Goal: Information Seeking & Learning: Understand process/instructions

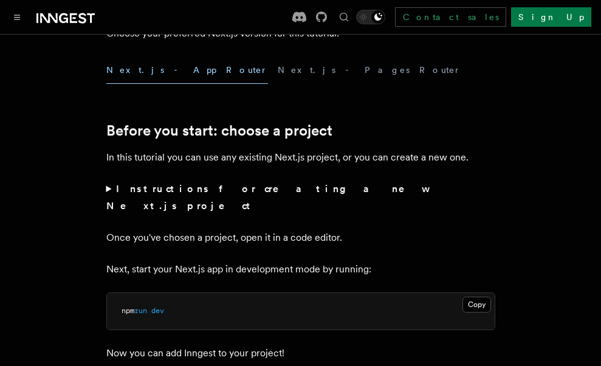
scroll to position [365, 0]
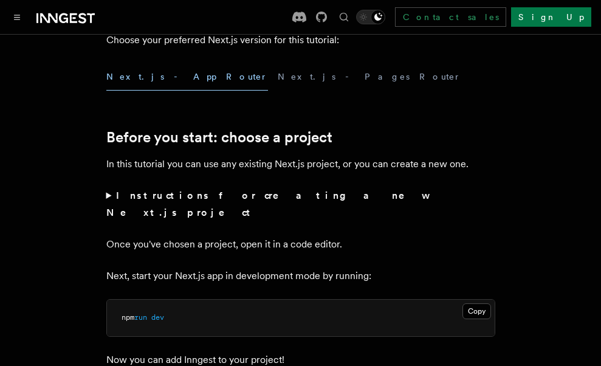
click at [153, 190] on strong "Instructions for creating a new Next.js project" at bounding box center [266, 204] width 321 height 29
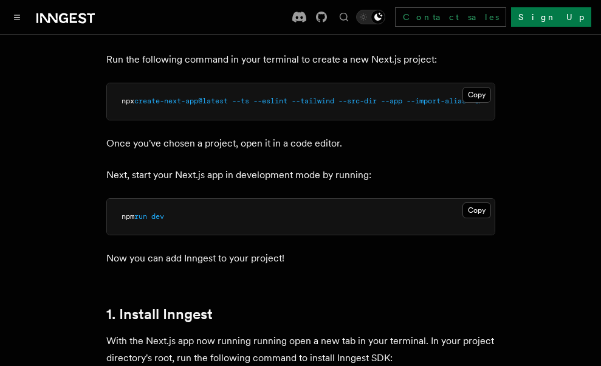
scroll to position [487, 0]
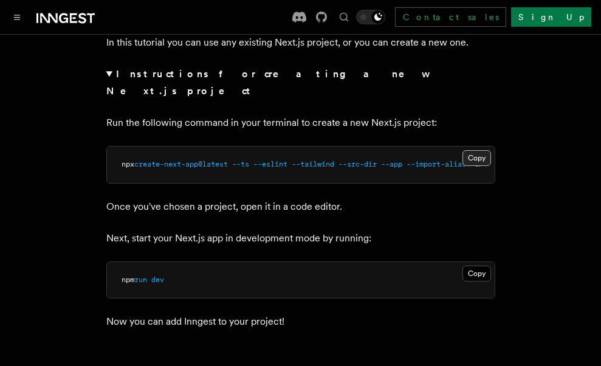
click at [479, 150] on button "Copy Copied" at bounding box center [477, 158] width 29 height 16
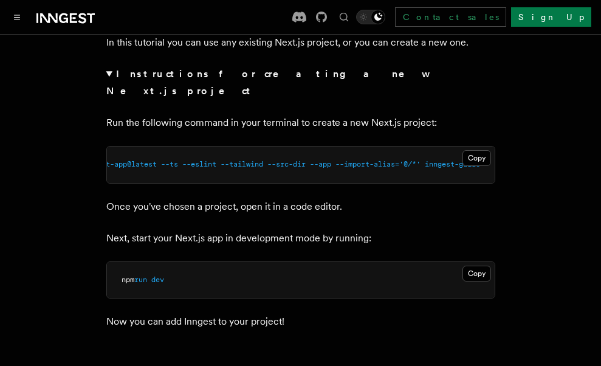
scroll to position [0, 0]
click at [184, 285] on pre "npm run dev" at bounding box center [301, 280] width 388 height 36
drag, startPoint x: 476, startPoint y: 254, endPoint x: 412, endPoint y: 223, distance: 71.0
click at [475, 262] on pre "npm run dev" at bounding box center [301, 280] width 388 height 36
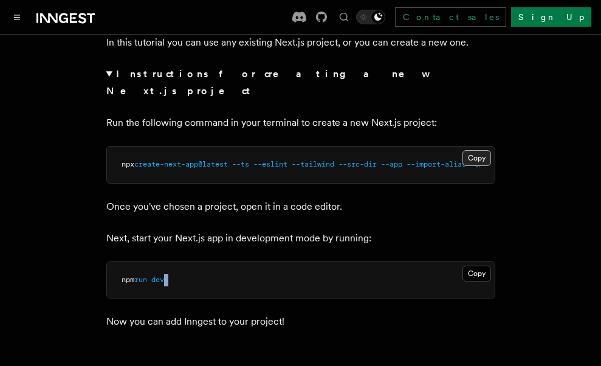
click at [476, 150] on button "Copy Copied" at bounding box center [477, 158] width 29 height 16
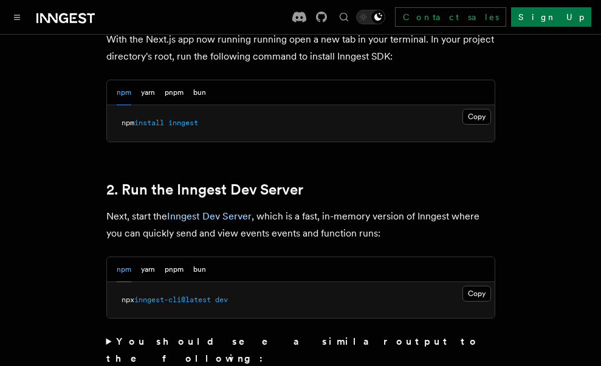
scroll to position [730, 0]
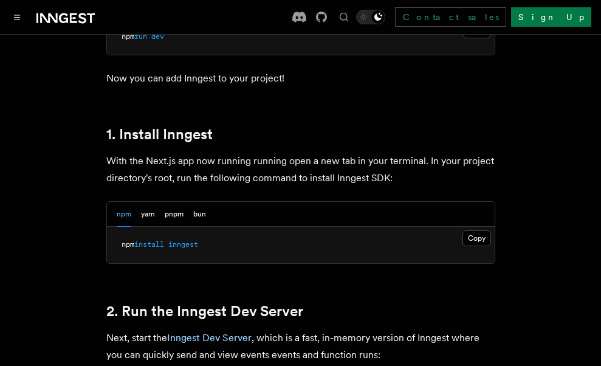
click at [137, 202] on div "npm yarn pnpm bun" at bounding box center [161, 214] width 89 height 25
click at [179, 211] on button "pnpm" at bounding box center [174, 214] width 19 height 25
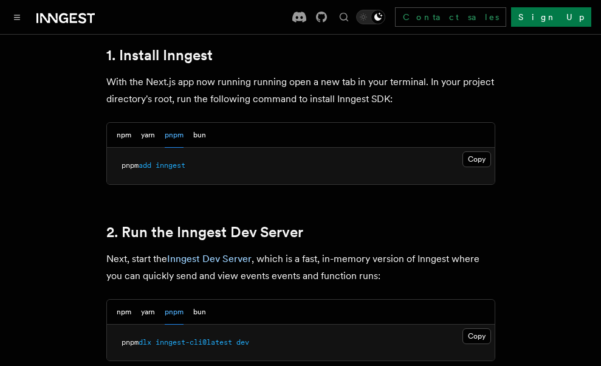
scroll to position [791, 0]
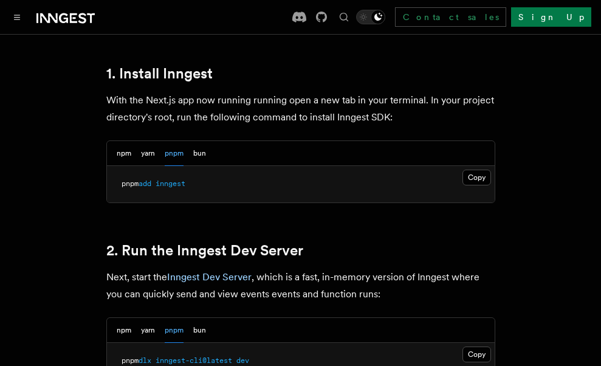
drag, startPoint x: 477, startPoint y: 171, endPoint x: 389, endPoint y: 179, distance: 88.6
click at [476, 171] on button "Copy Copied" at bounding box center [477, 178] width 29 height 16
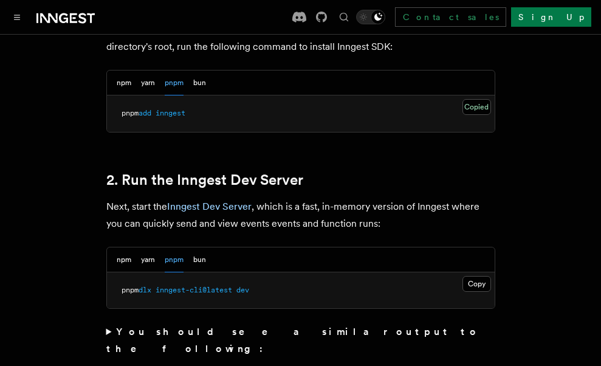
scroll to position [973, 0]
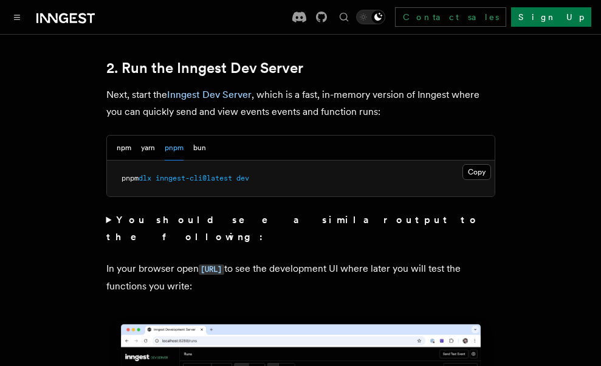
click at [469, 161] on pre "pnpm dlx inngest-cli@latest dev" at bounding box center [301, 179] width 388 height 36
click at [469, 164] on button "Copy Copied" at bounding box center [477, 172] width 29 height 16
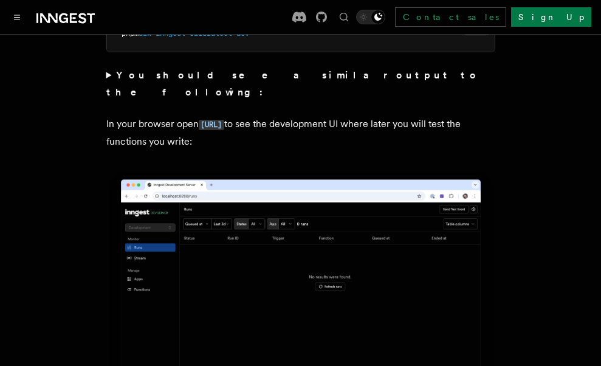
scroll to position [1095, 0]
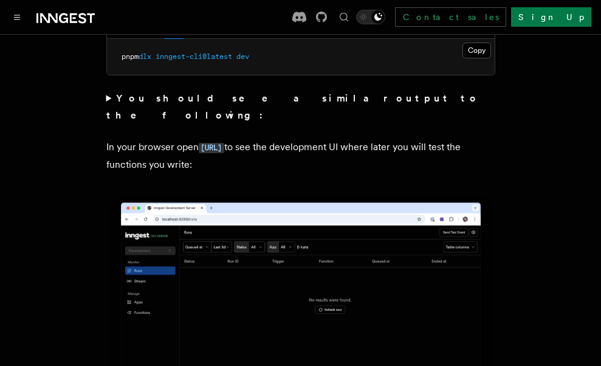
click at [114, 90] on summary "You should see a similar output to the following:" at bounding box center [300, 107] width 389 height 34
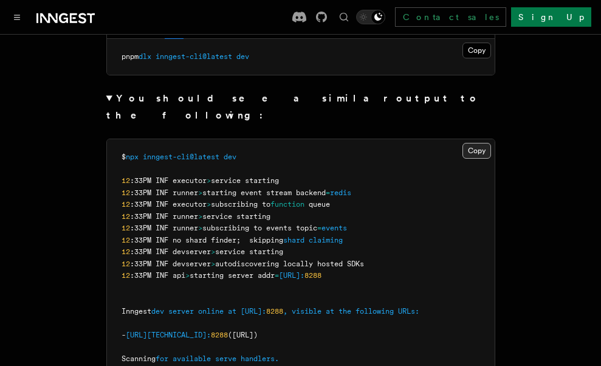
click at [481, 143] on button "Copy Copied" at bounding box center [477, 151] width 29 height 16
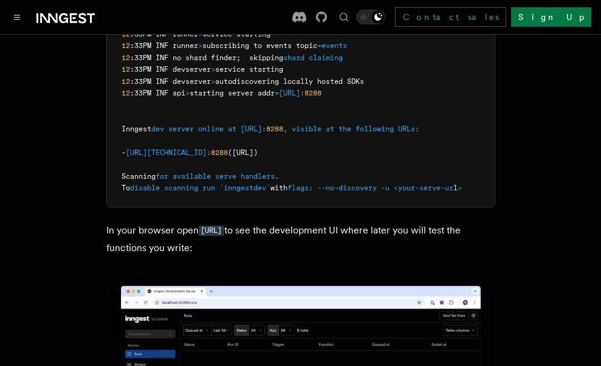
drag, startPoint x: 299, startPoint y: 146, endPoint x: 345, endPoint y: 161, distance: 49.1
click at [345, 161] on pre "$ npx inngest-cli@latest dev 12 :33PM INF executor > service starting 12 :33PM …" at bounding box center [301, 82] width 388 height 250
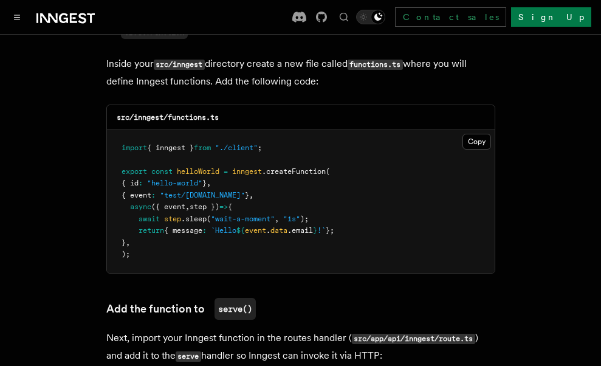
scroll to position [2372, 0]
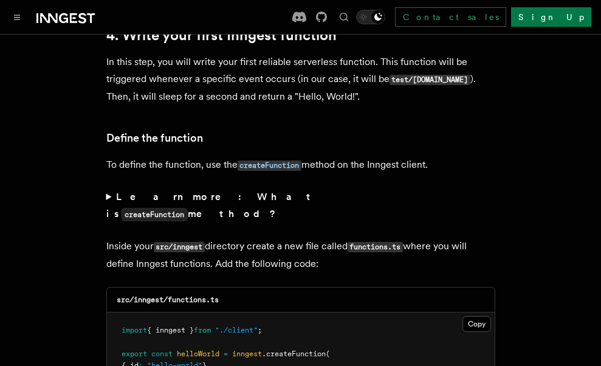
click at [179, 191] on strong "Learn more: What is createFunction method?" at bounding box center [211, 205] width 210 height 29
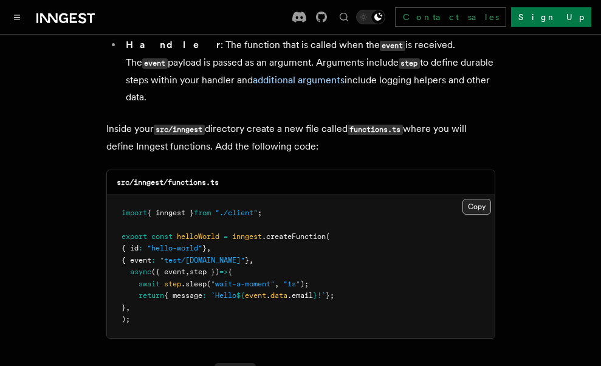
click at [476, 199] on button "Copy Copied" at bounding box center [477, 207] width 29 height 16
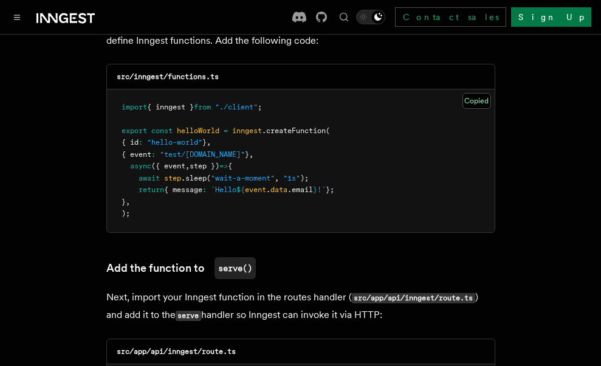
scroll to position [2980, 0]
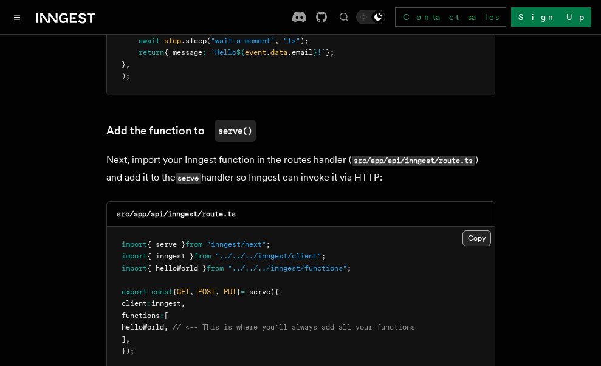
click at [474, 230] on button "Copy Copied" at bounding box center [477, 238] width 29 height 16
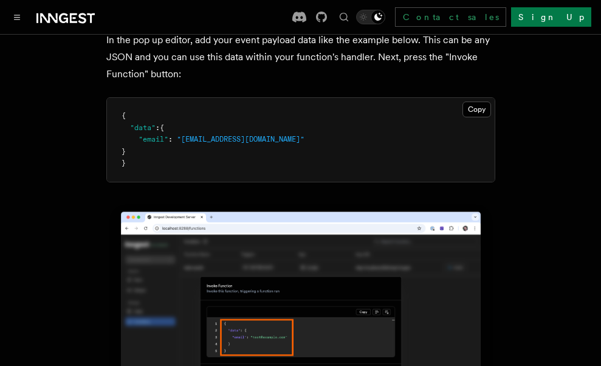
scroll to position [4136, 0]
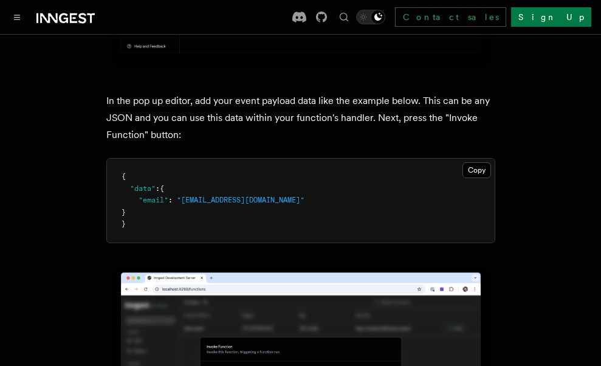
click at [488, 159] on pre "{ "data" : { "email" : "[EMAIL_ADDRESS][DOMAIN_NAME]" } }" at bounding box center [301, 201] width 388 height 84
click at [479, 162] on button "Copy Copied" at bounding box center [477, 170] width 29 height 16
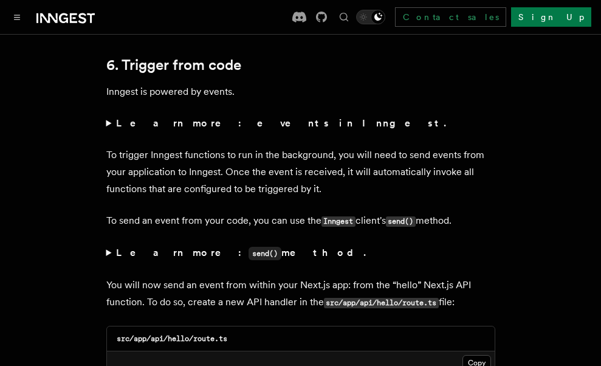
scroll to position [6325, 0]
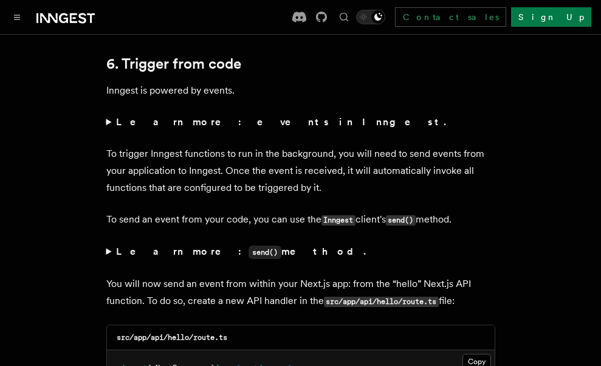
click at [206, 116] on strong "Learn more: events in Inngest." at bounding box center [282, 122] width 333 height 12
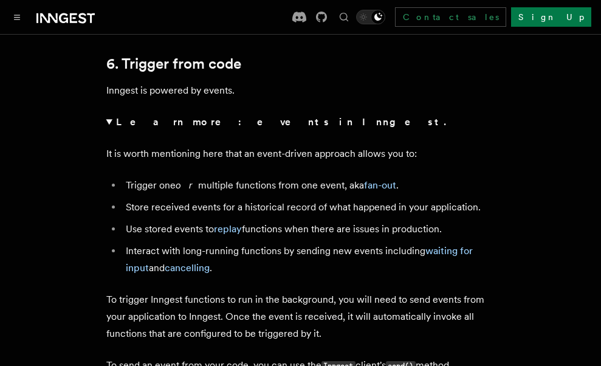
scroll to position [6203, 0]
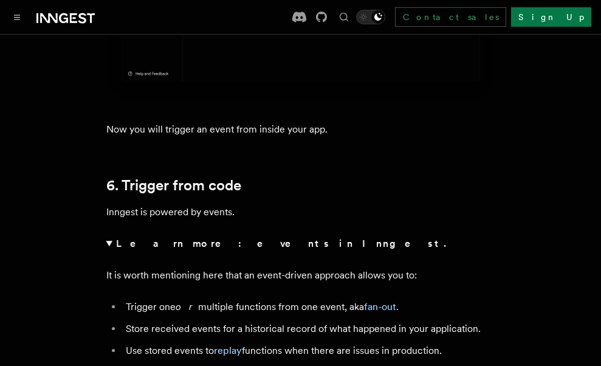
click at [216, 238] on strong "Learn more: events in Inngest." at bounding box center [282, 244] width 333 height 12
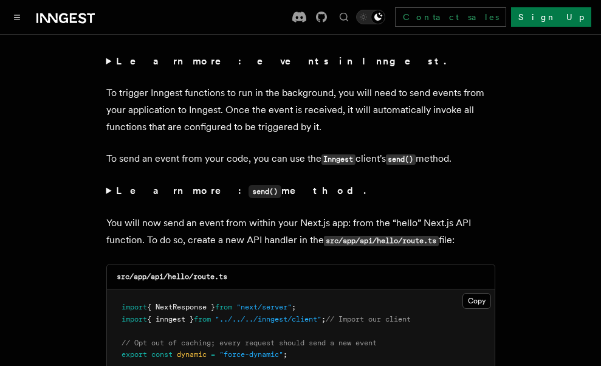
click at [165, 185] on strong "Learn more: send() method." at bounding box center [242, 191] width 252 height 12
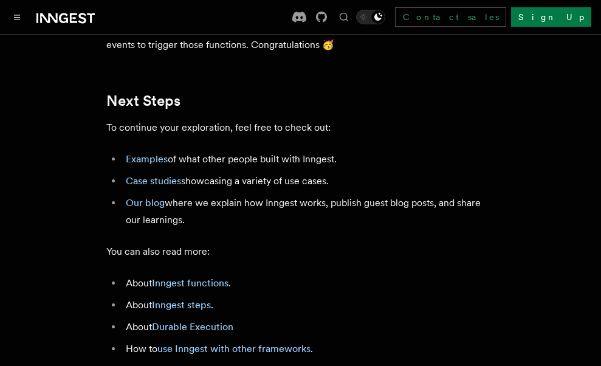
scroll to position [7800, 0]
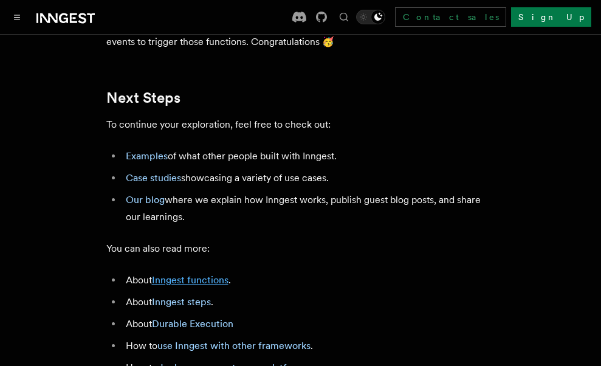
click at [211, 274] on link "Inngest functions" at bounding box center [190, 280] width 77 height 12
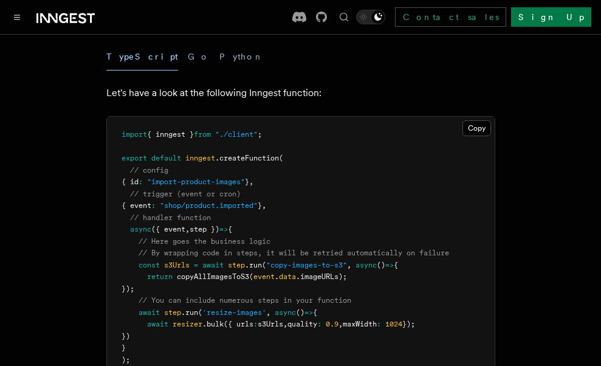
scroll to position [243, 0]
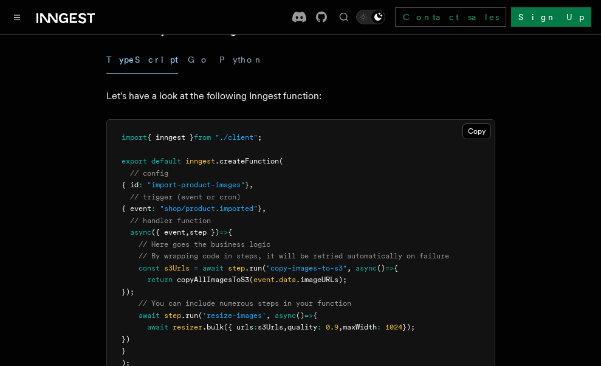
click at [172, 57] on div "TypeScript Go Python" at bounding box center [300, 59] width 389 height 27
click at [220, 60] on button "Python" at bounding box center [242, 59] width 44 height 27
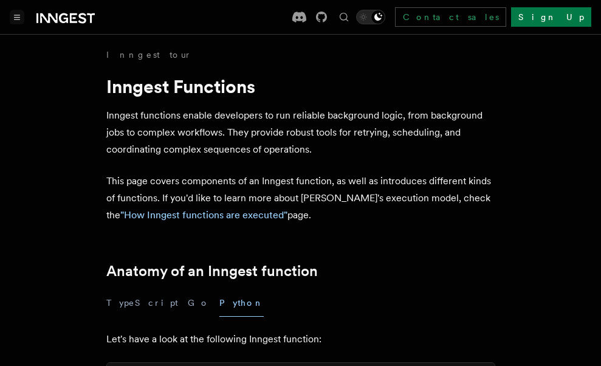
click at [12, 17] on button "Toggle navigation" at bounding box center [17, 17] width 15 height 15
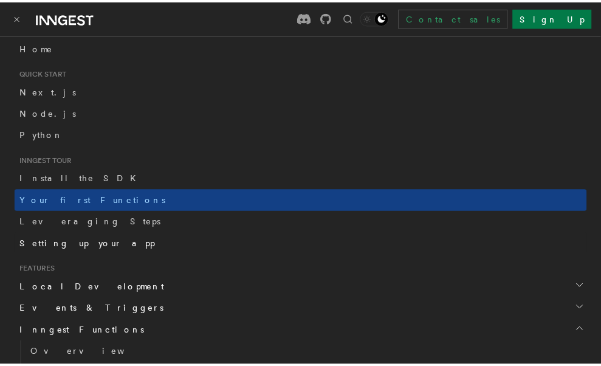
scroll to position [61, 0]
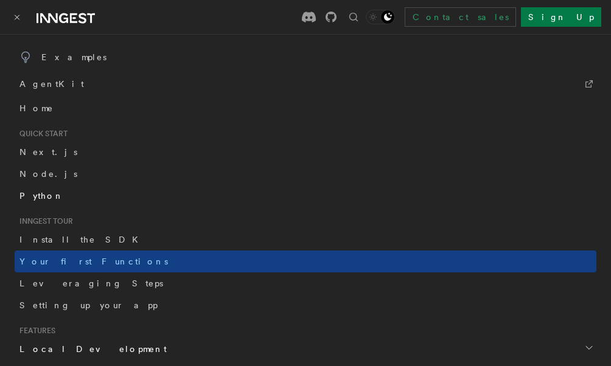
click at [46, 190] on span "Python" at bounding box center [41, 196] width 44 height 12
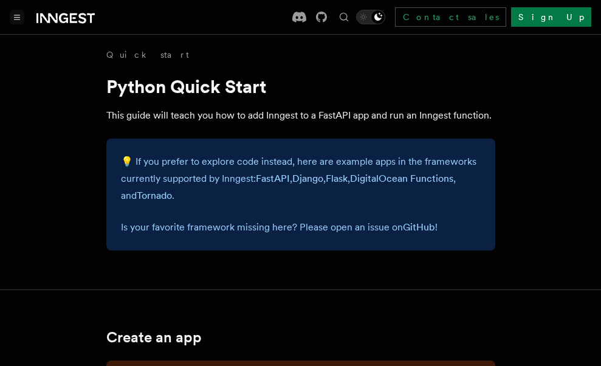
click at [15, 18] on icon "Toggle navigation" at bounding box center [17, 17] width 6 height 5
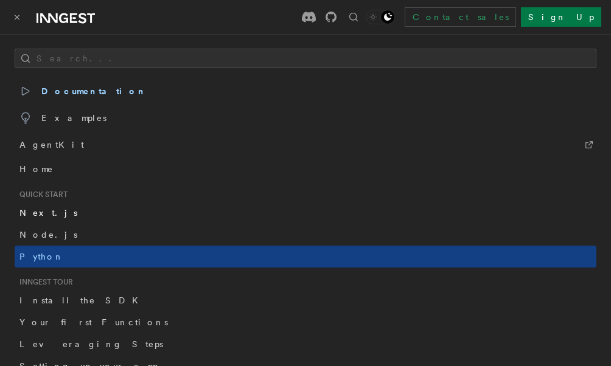
click at [35, 210] on span "Next.js" at bounding box center [48, 213] width 58 height 10
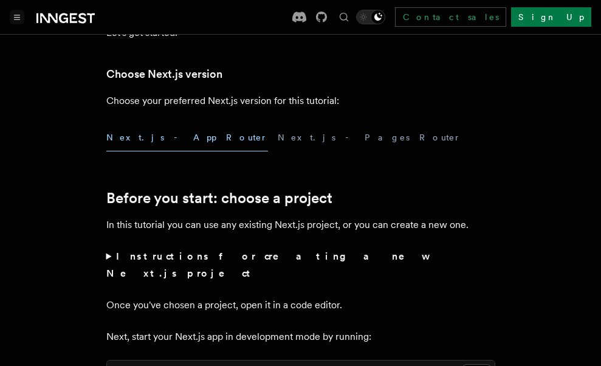
click at [151, 262] on strong "Instructions for creating a new Next.js project" at bounding box center [266, 265] width 321 height 29
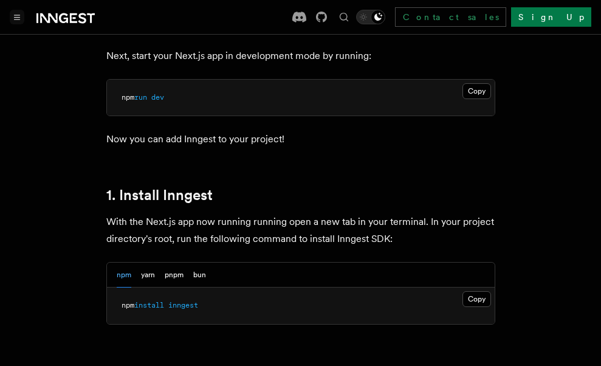
scroll to position [426, 0]
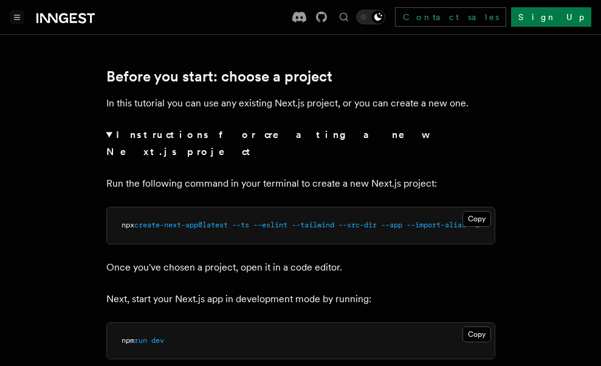
click at [112, 129] on summary "Instructions for creating a new Next.js project" at bounding box center [300, 144] width 389 height 34
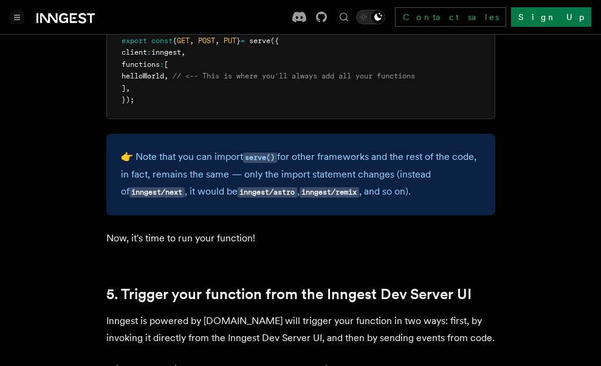
scroll to position [2615, 0]
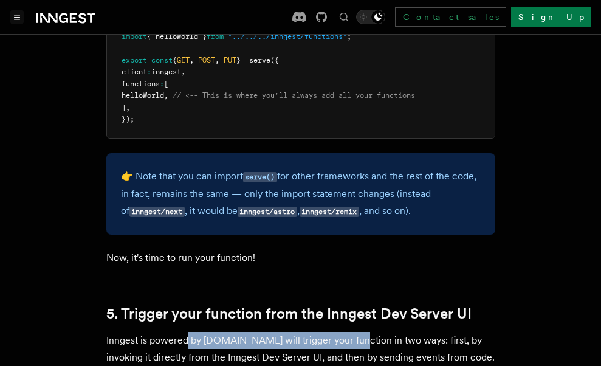
drag, startPoint x: 190, startPoint y: 276, endPoint x: 345, endPoint y: 274, distance: 154.5
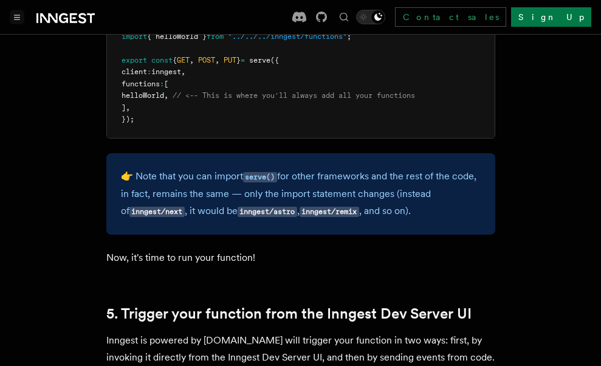
click at [165, 332] on p "Inngest is powered by [DOMAIN_NAME] will trigger your function in two ways: fir…" at bounding box center [300, 349] width 389 height 34
click at [163, 332] on p "Inngest is powered by [DOMAIN_NAME] will trigger your function in two ways: fir…" at bounding box center [300, 349] width 389 height 34
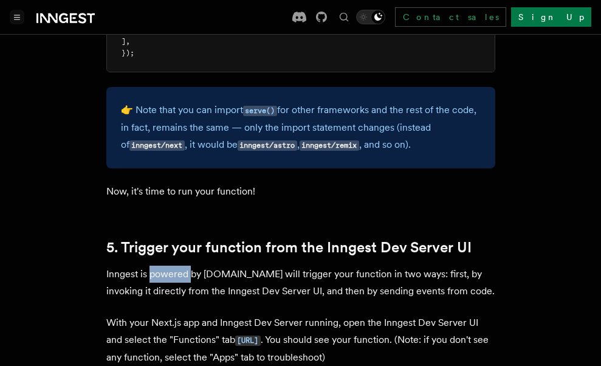
scroll to position [2676, 0]
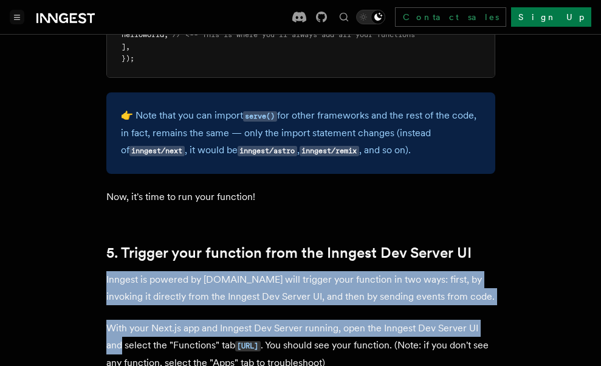
drag, startPoint x: 387, startPoint y: 246, endPoint x: 68, endPoint y: 218, distance: 320.5
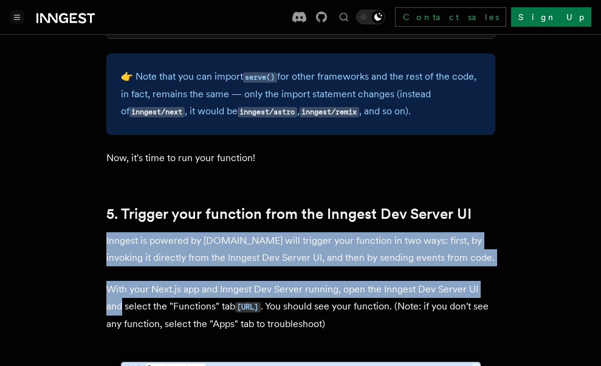
scroll to position [2737, 0]
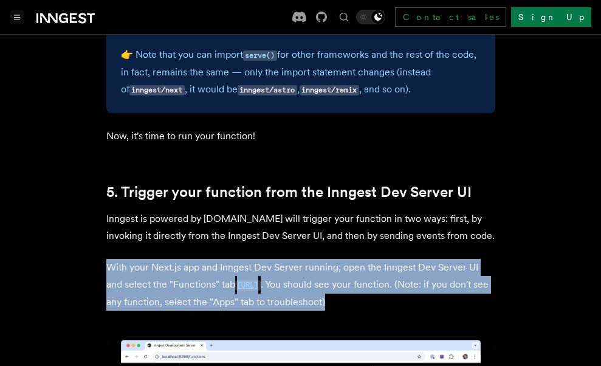
drag, startPoint x: 452, startPoint y: 249, endPoint x: 104, endPoint y: 216, distance: 350.0
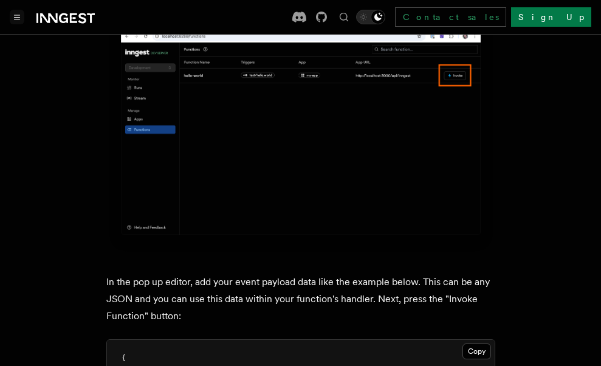
scroll to position [3345, 0]
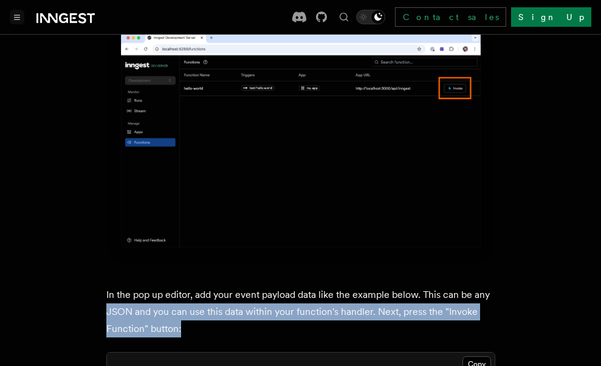
drag, startPoint x: 194, startPoint y: 272, endPoint x: 97, endPoint y: 257, distance: 98.6
click at [211, 286] on p "In the pop up editor, add your event payload data like the example below. This …" at bounding box center [300, 311] width 389 height 51
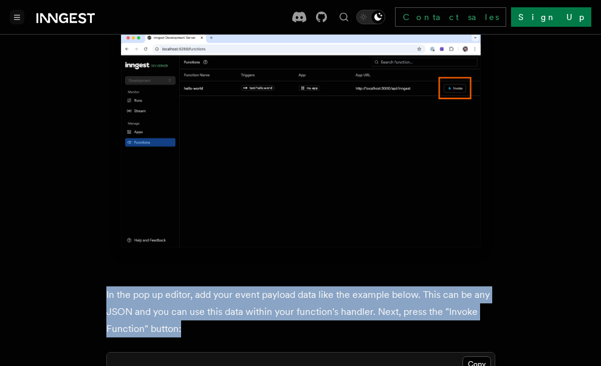
drag, startPoint x: 216, startPoint y: 278, endPoint x: 102, endPoint y: 243, distance: 119.7
copy p "In the pop up editor, add your event payload data like the example below. This …"
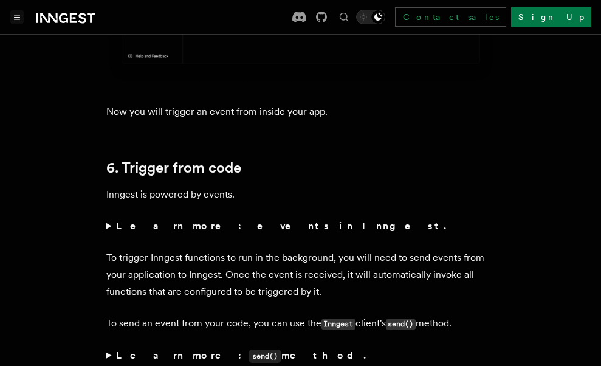
scroll to position [5595, 0]
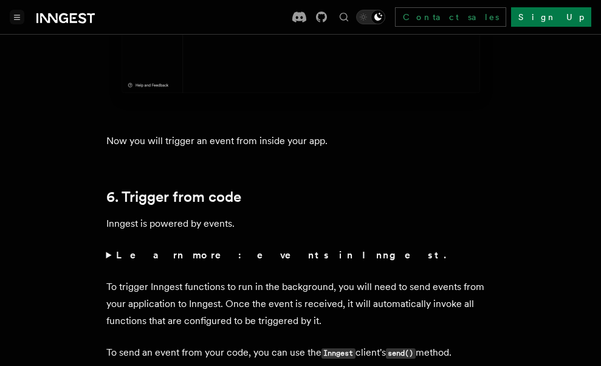
click at [157, 249] on strong "Learn more: events in Inngest." at bounding box center [282, 255] width 333 height 12
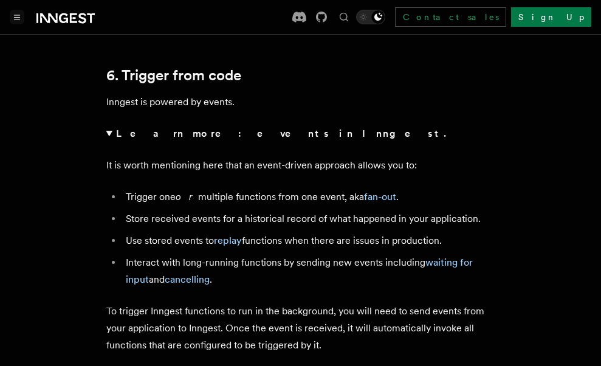
scroll to position [5656, 0]
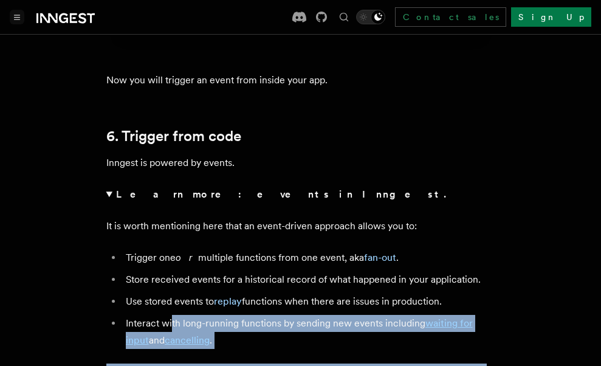
drag, startPoint x: 328, startPoint y: 334, endPoint x: 172, endPoint y: 258, distance: 173.0
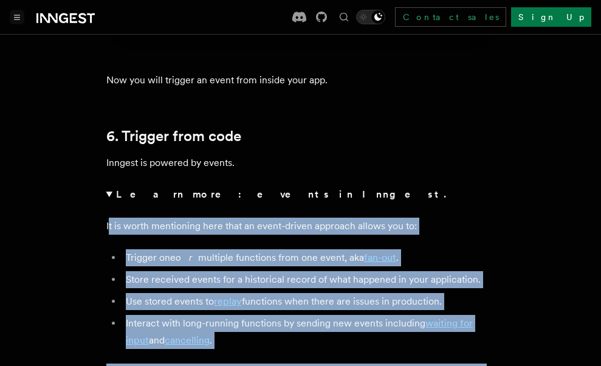
drag, startPoint x: 108, startPoint y: 154, endPoint x: 246, endPoint y: 322, distance: 217.0
copy article "t is worth mentioning here that an event-driven approach allows you to: Trigger…"
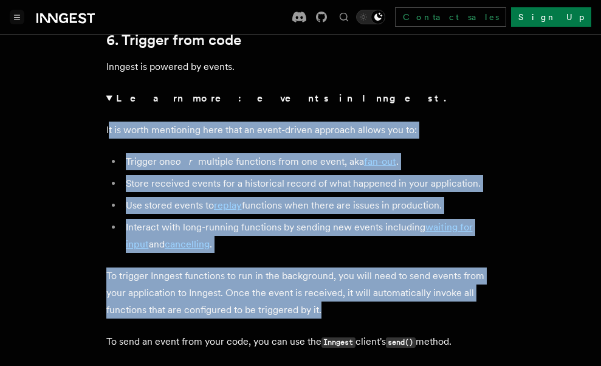
scroll to position [5778, 0]
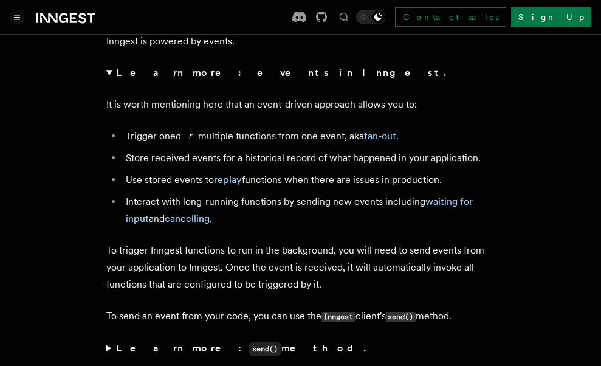
click at [138, 342] on strong "Learn more: send() method." at bounding box center [242, 348] width 252 height 12
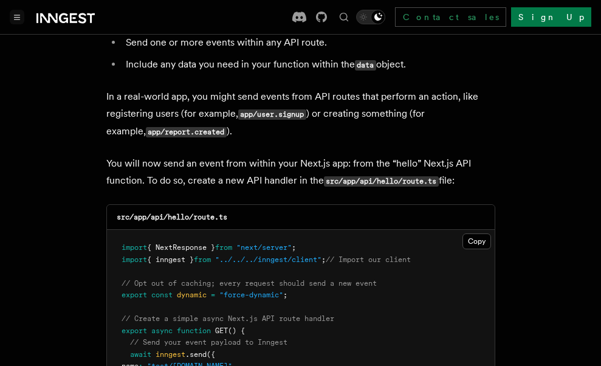
scroll to position [6021, 0]
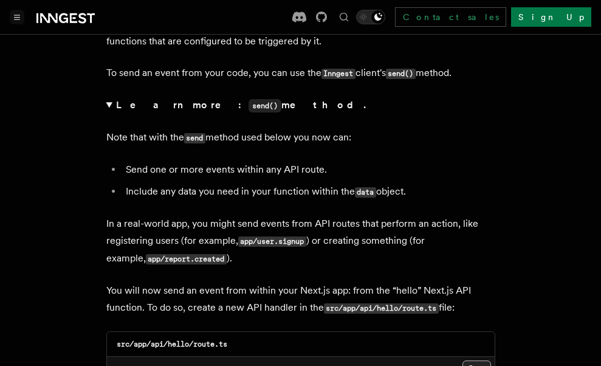
click at [474, 361] on button "Copy Copied" at bounding box center [477, 369] width 29 height 16
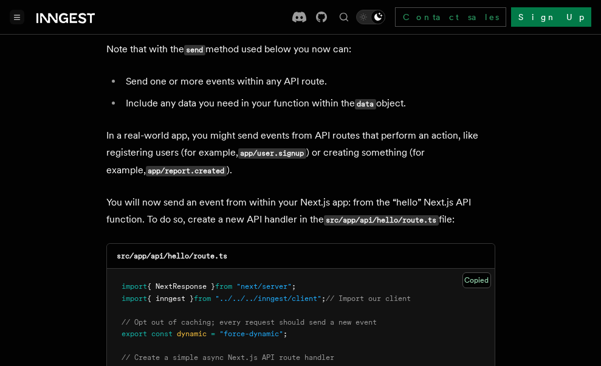
scroll to position [6325, 0]
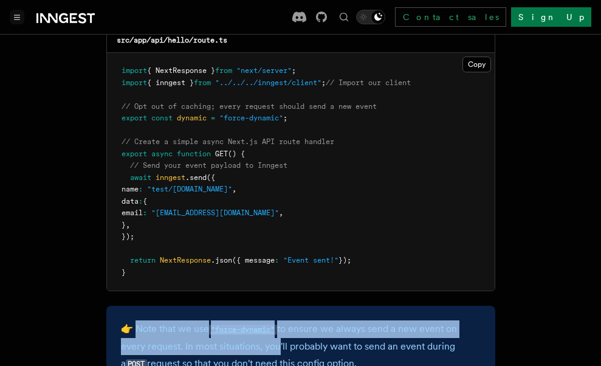
drag, startPoint x: 139, startPoint y: 258, endPoint x: 258, endPoint y: 283, distance: 121.1
click at [269, 321] on p "👉 Note that we use "force-dynamic" to ensure we always send a new event on ever…" at bounding box center [301, 347] width 360 height 52
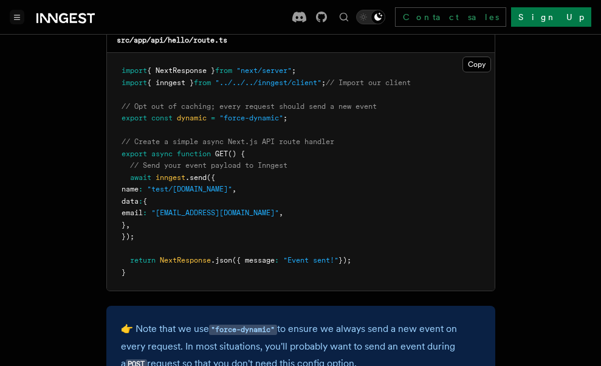
click at [287, 321] on p "👉 Note that we use "force-dynamic" to ensure we always send a new event on ever…" at bounding box center [301, 347] width 360 height 52
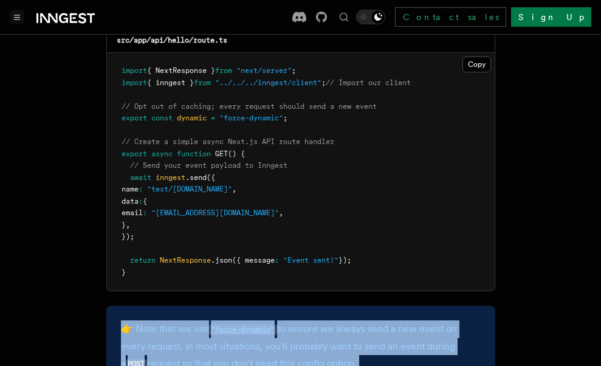
click at [287, 321] on p "👉 Note that we use "force-dynamic" to ensure we always send a new event on ever…" at bounding box center [301, 347] width 360 height 52
copy p "👉 Note that we use "force-dynamic" to ensure we always send a new event on ever…"
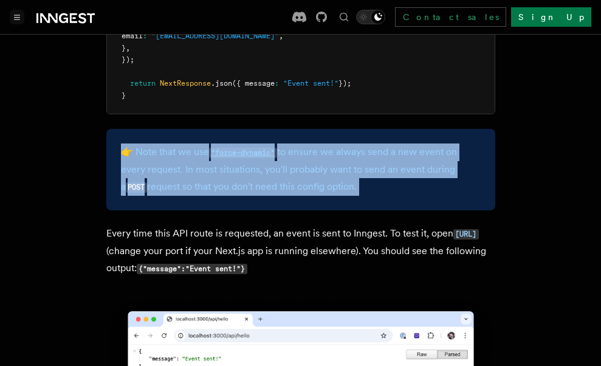
scroll to position [6508, 0]
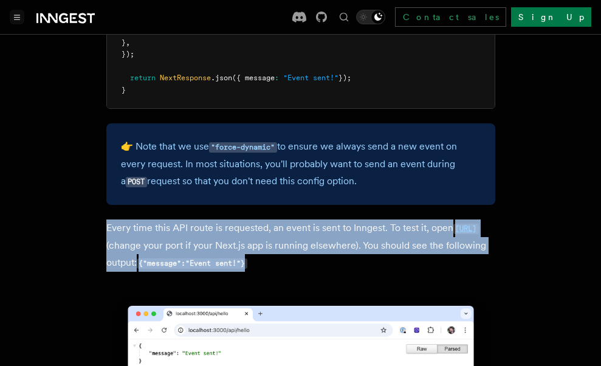
drag, startPoint x: 442, startPoint y: 199, endPoint x: 80, endPoint y: 158, distance: 364.8
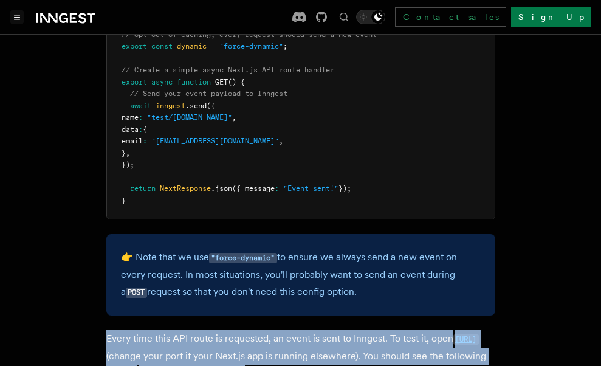
scroll to position [6386, 0]
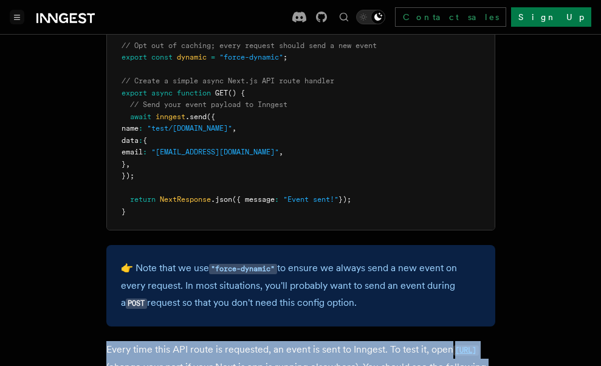
copy p "Every time this API route is requested, an event is sent to Inngest. To test it…"
click at [378, 341] on p "Every time this API route is requested, an event is sent to Inngest. To test it…" at bounding box center [300, 367] width 389 height 52
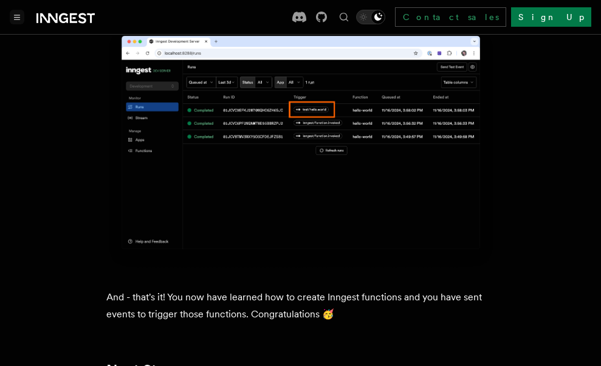
scroll to position [7055, 0]
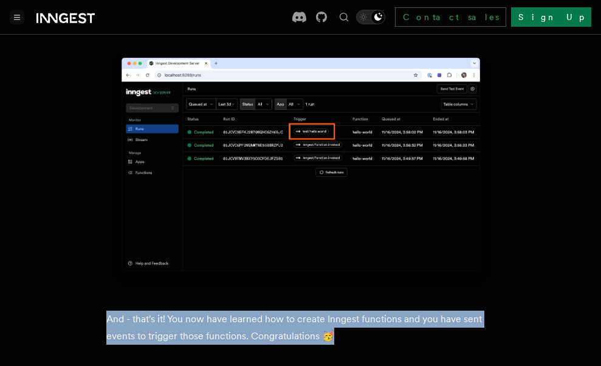
drag, startPoint x: 370, startPoint y: 269, endPoint x: 77, endPoint y: 237, distance: 294.9
copy p "And - that's it! You now have learned how to create Inngest functions and you h…"
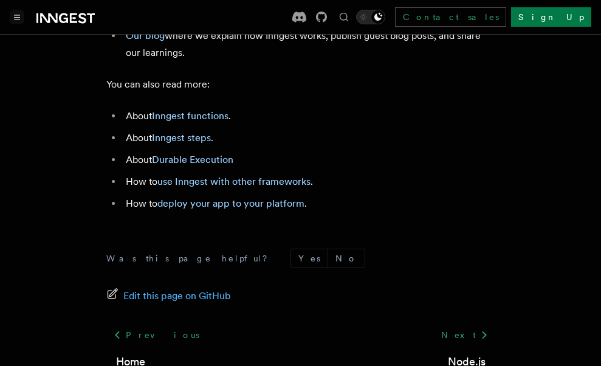
scroll to position [7530, 0]
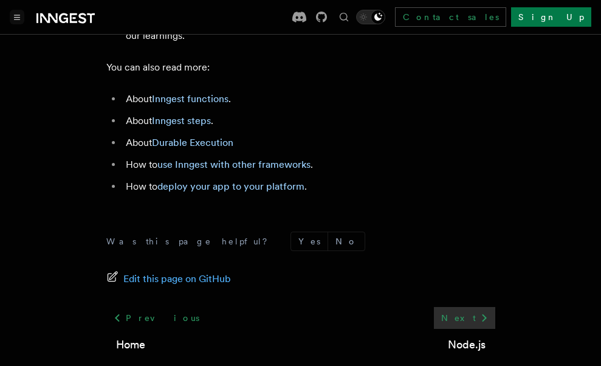
click at [471, 307] on link "Next" at bounding box center [464, 318] width 61 height 22
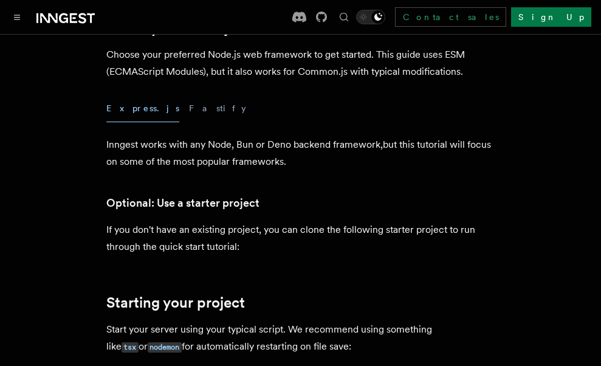
scroll to position [243, 0]
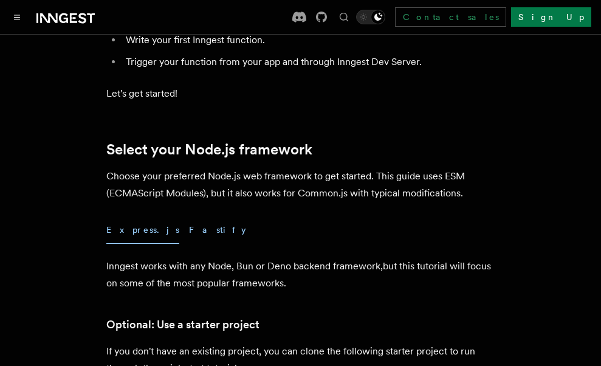
click at [189, 230] on button "Fastify" at bounding box center [217, 230] width 57 height 27
